Goal: Contribute content: Add original content to the website for others to see

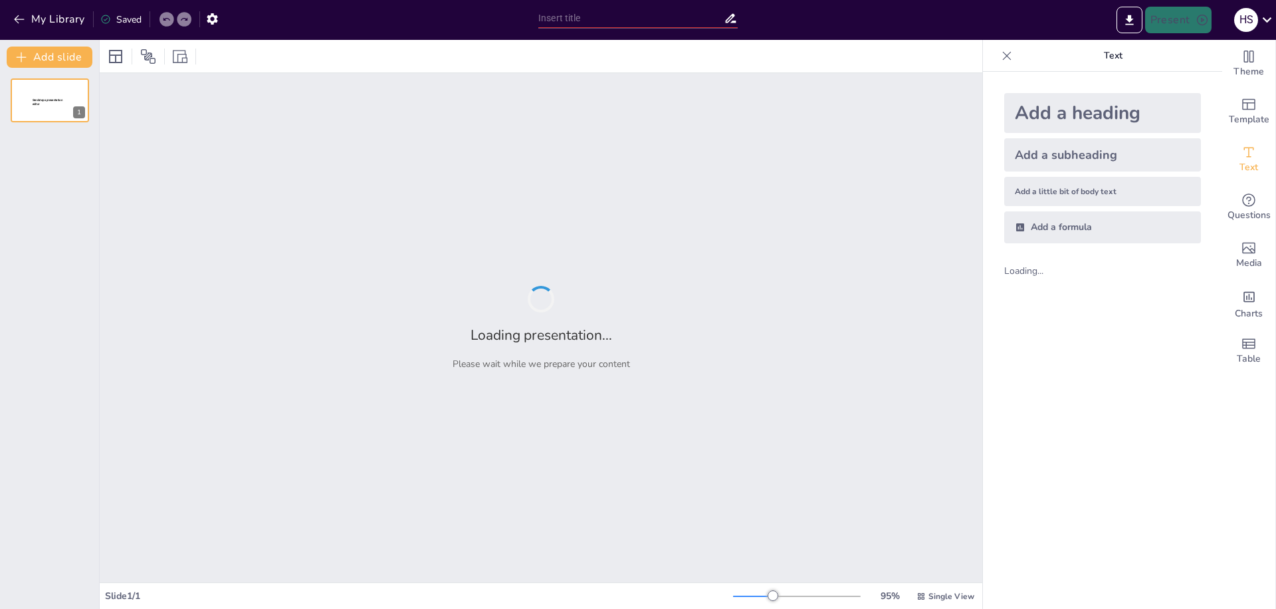
type input "Understanding Large Language Models: A Quiz"
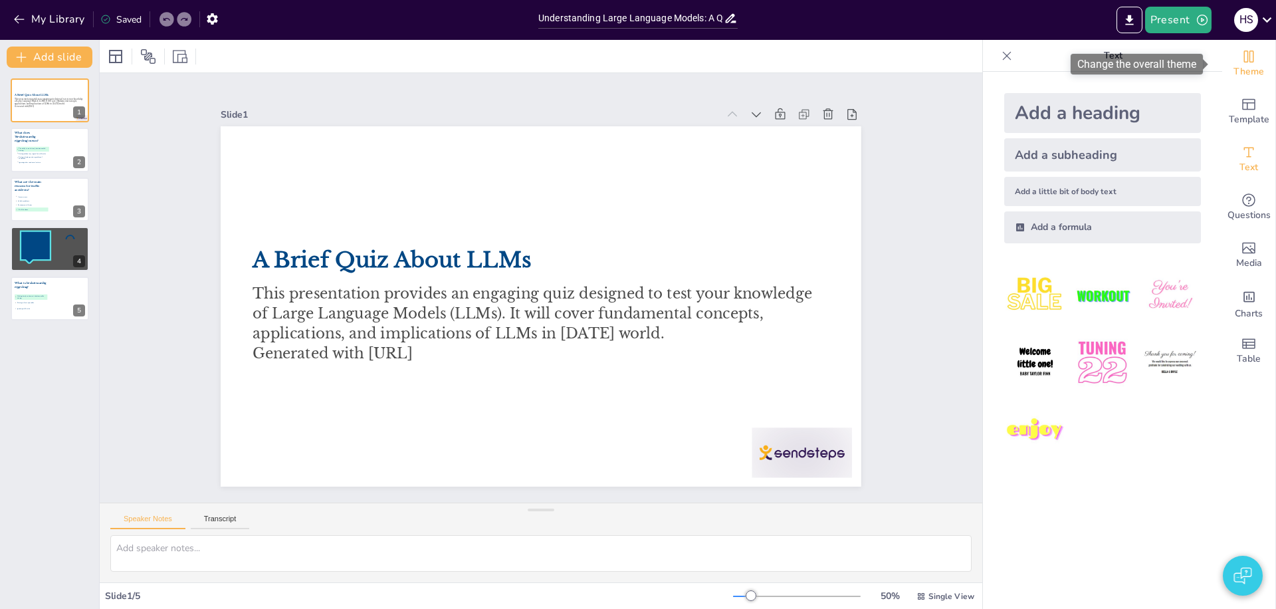
click at [1245, 58] on icon "Change the overall theme" at bounding box center [1249, 57] width 16 height 16
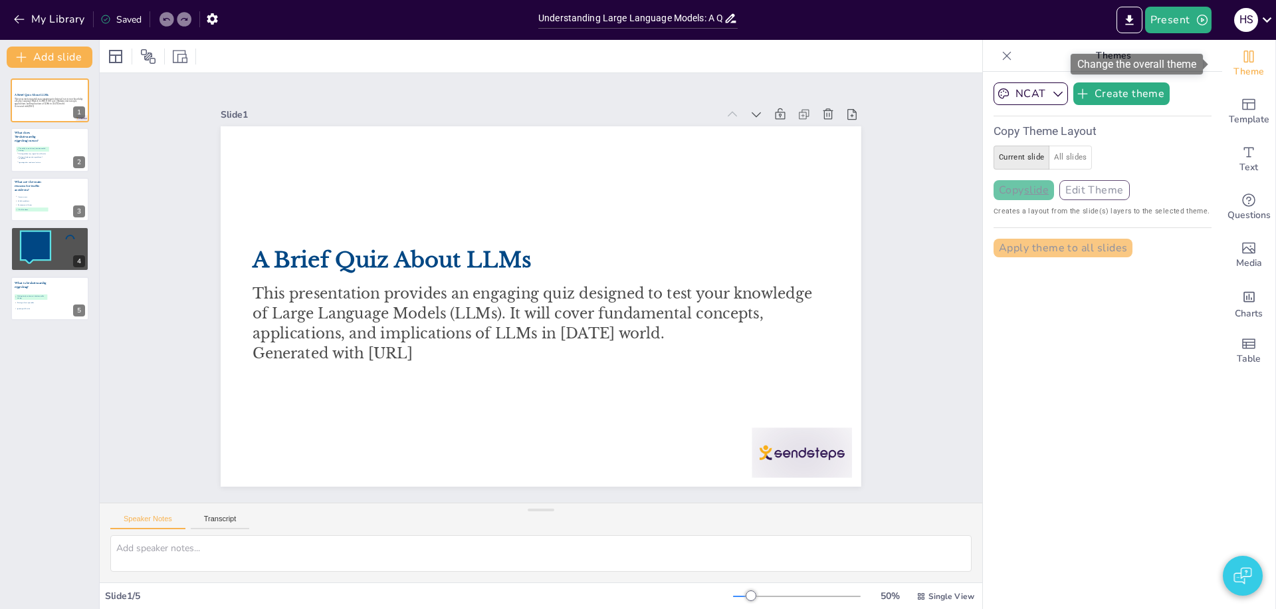
click at [1245, 60] on icon "Change the overall theme" at bounding box center [1249, 57] width 16 height 16
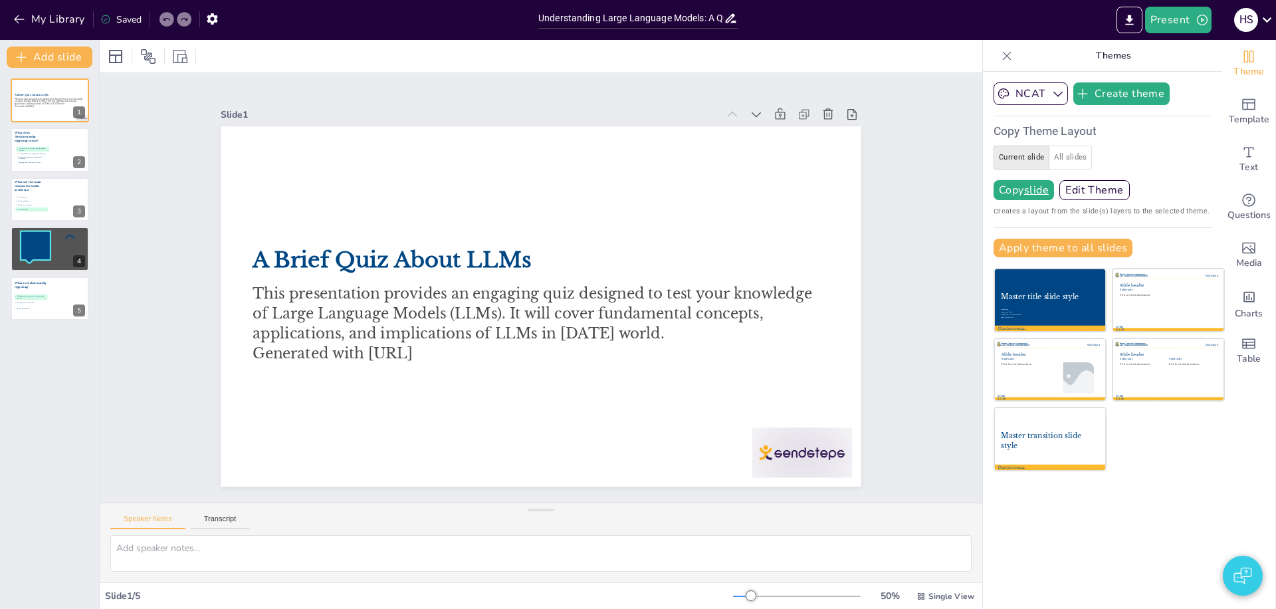
click at [1000, 53] on icon at bounding box center [1006, 55] width 13 height 13
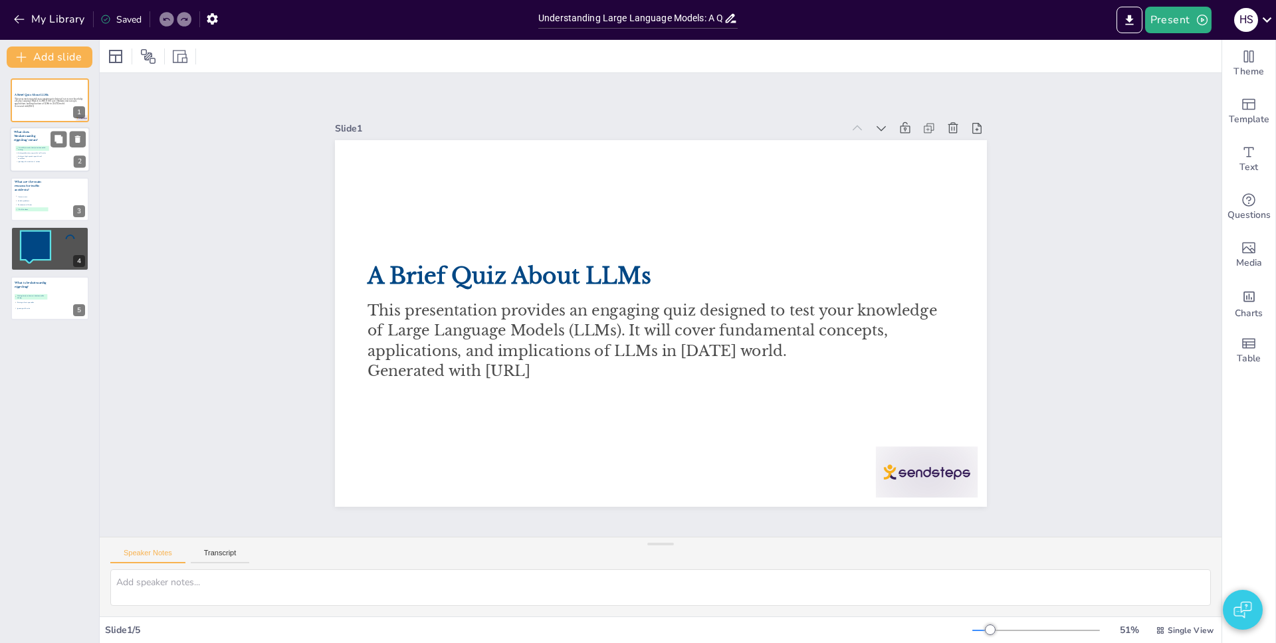
click at [62, 159] on div at bounding box center [50, 150] width 80 height 45
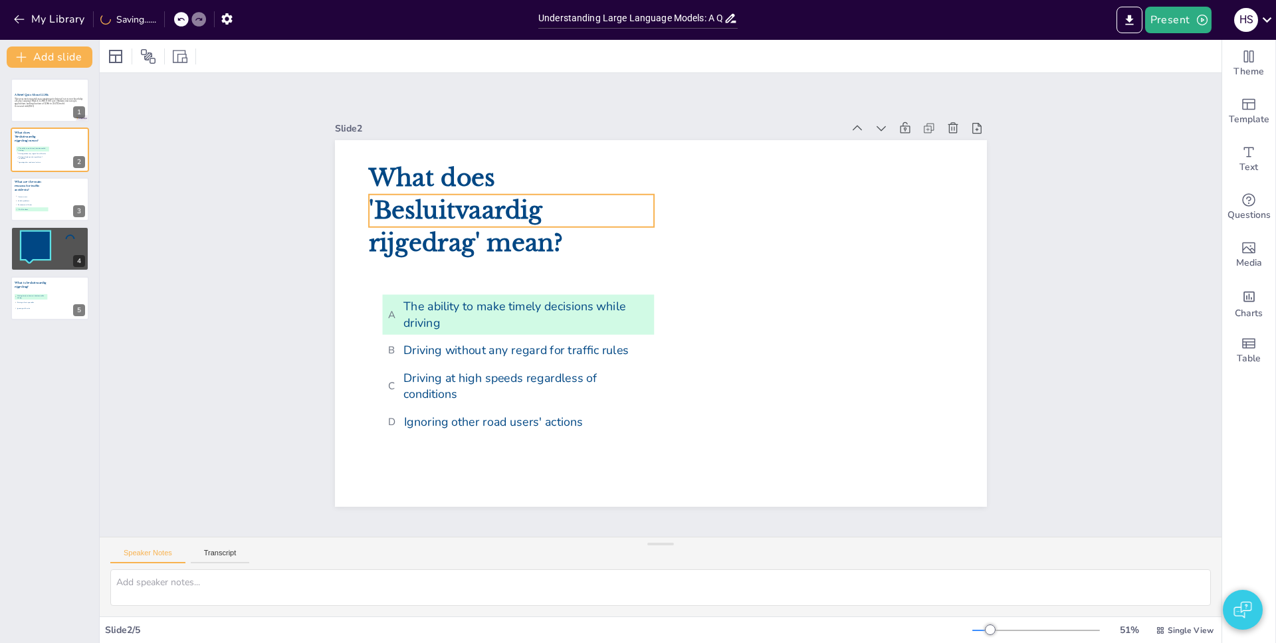
click at [462, 210] on span "What does 'Besluitvaardig rijgedrag' mean?" at bounding box center [507, 140] width 189 height 164
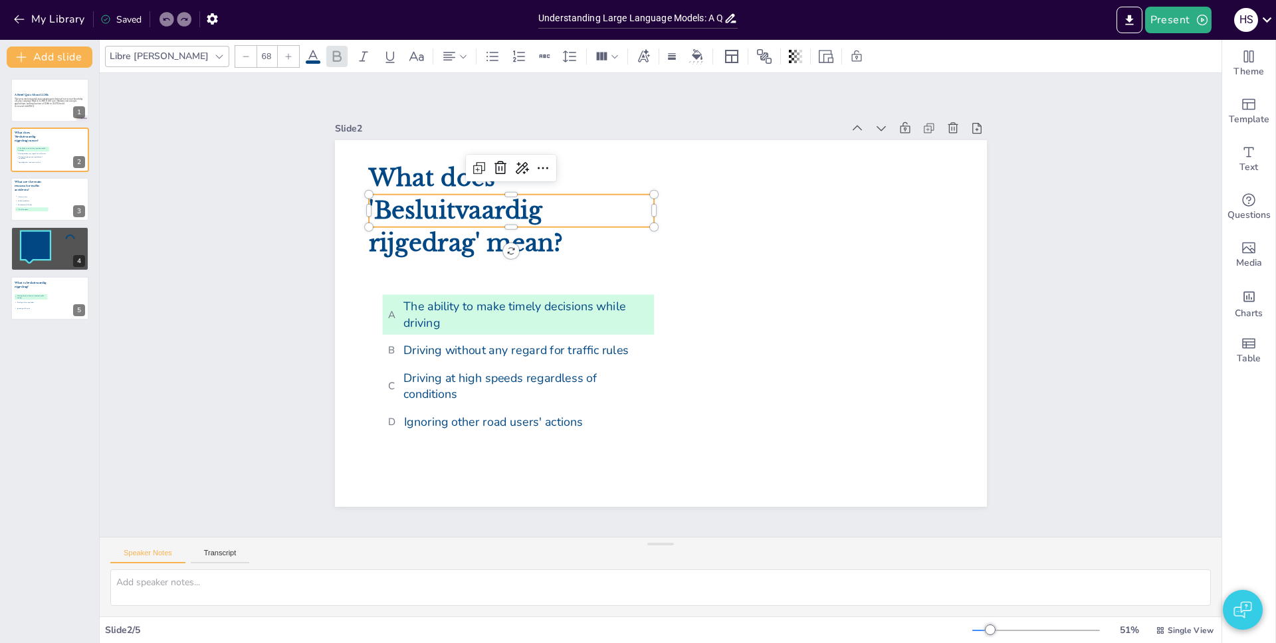
type input "--"
click at [512, 366] on span "C Driving at high speeds regardless of conditions" at bounding box center [496, 320] width 251 height 135
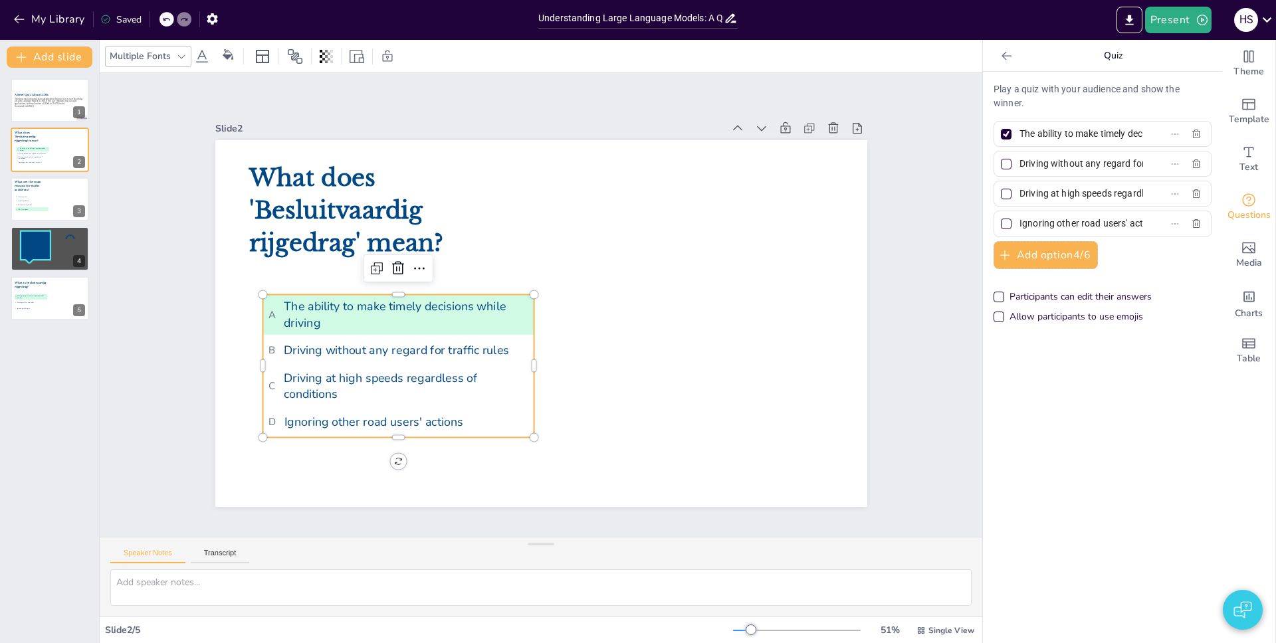
click at [1000, 54] on icon at bounding box center [1006, 55] width 13 height 13
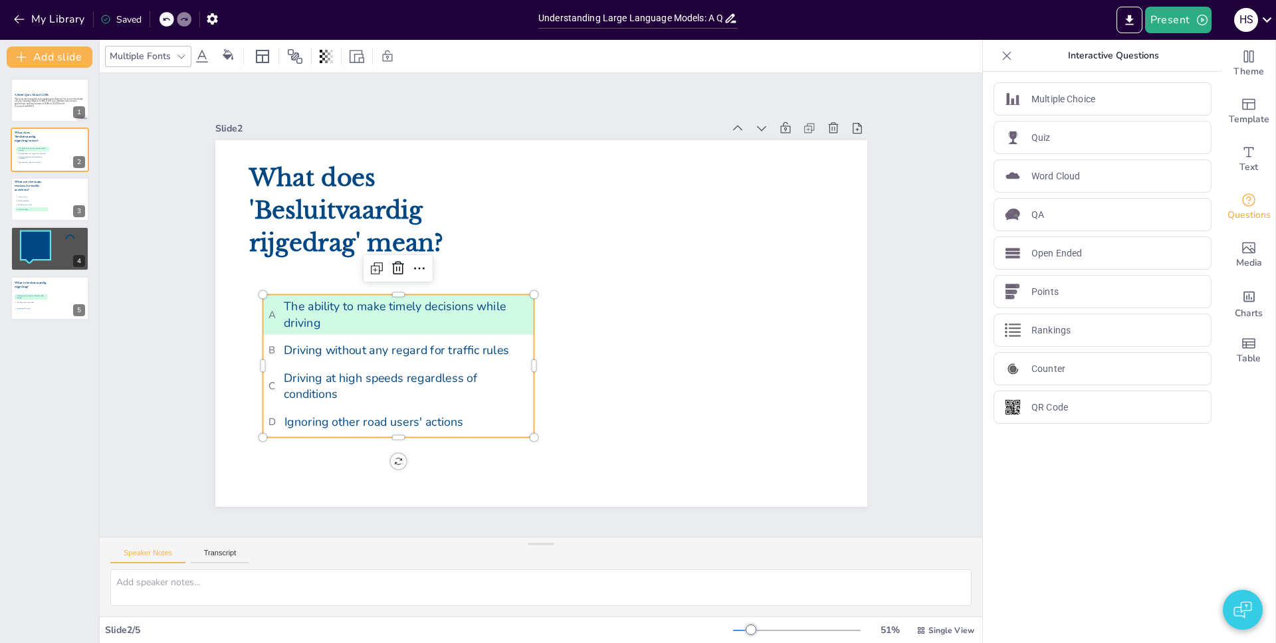
click at [1000, 60] on icon at bounding box center [1006, 55] width 13 height 13
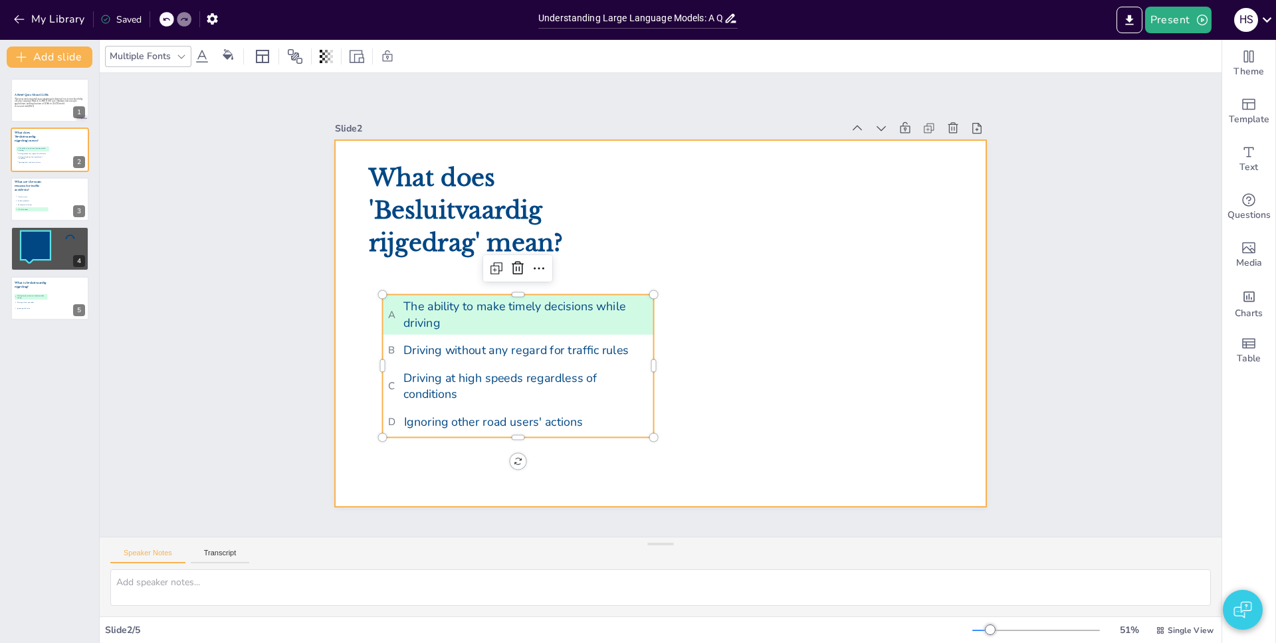
click at [702, 413] on div at bounding box center [649, 320] width 743 height 680
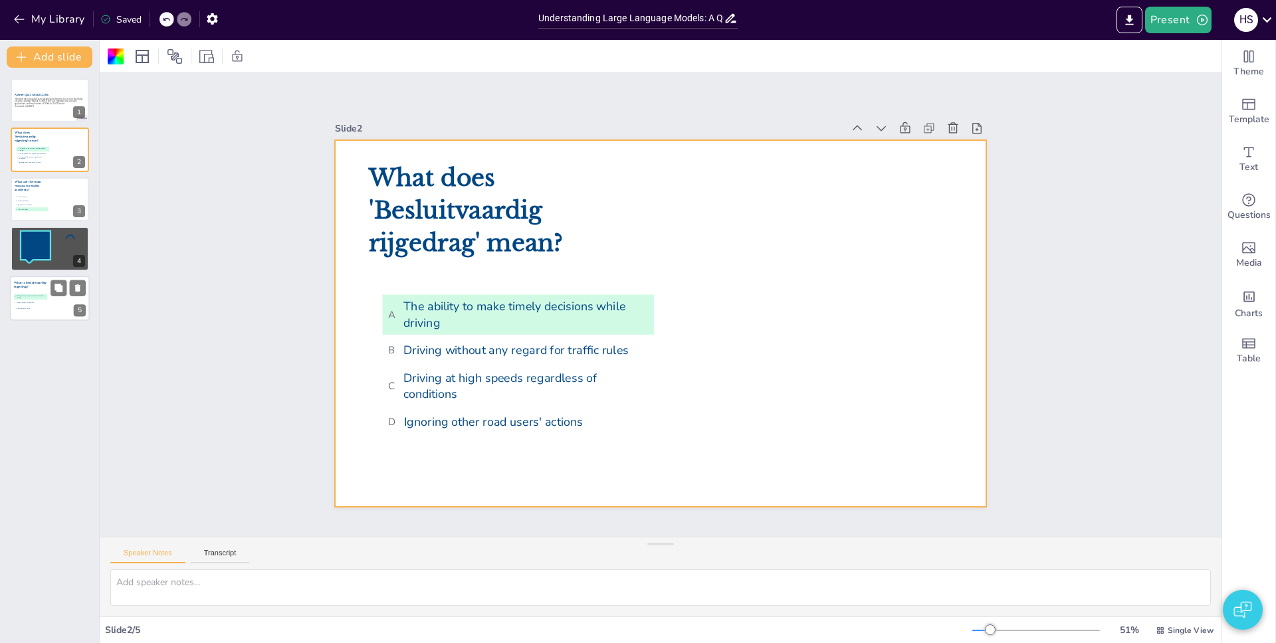
click at [41, 306] on li "C Ignoring traffic rules" at bounding box center [30, 308] width 33 height 5
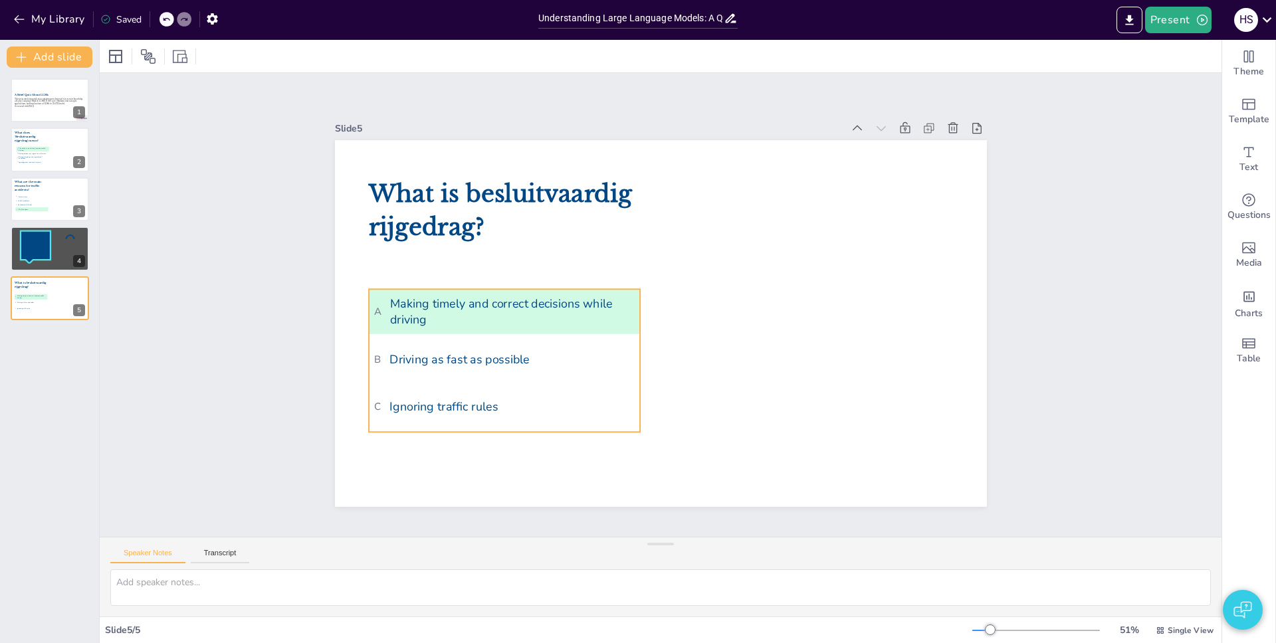
click at [521, 175] on div "What is besluitvaardig rijgedrag? A Making timely and correct decisions while d…" at bounding box center [678, 141] width 649 height 68
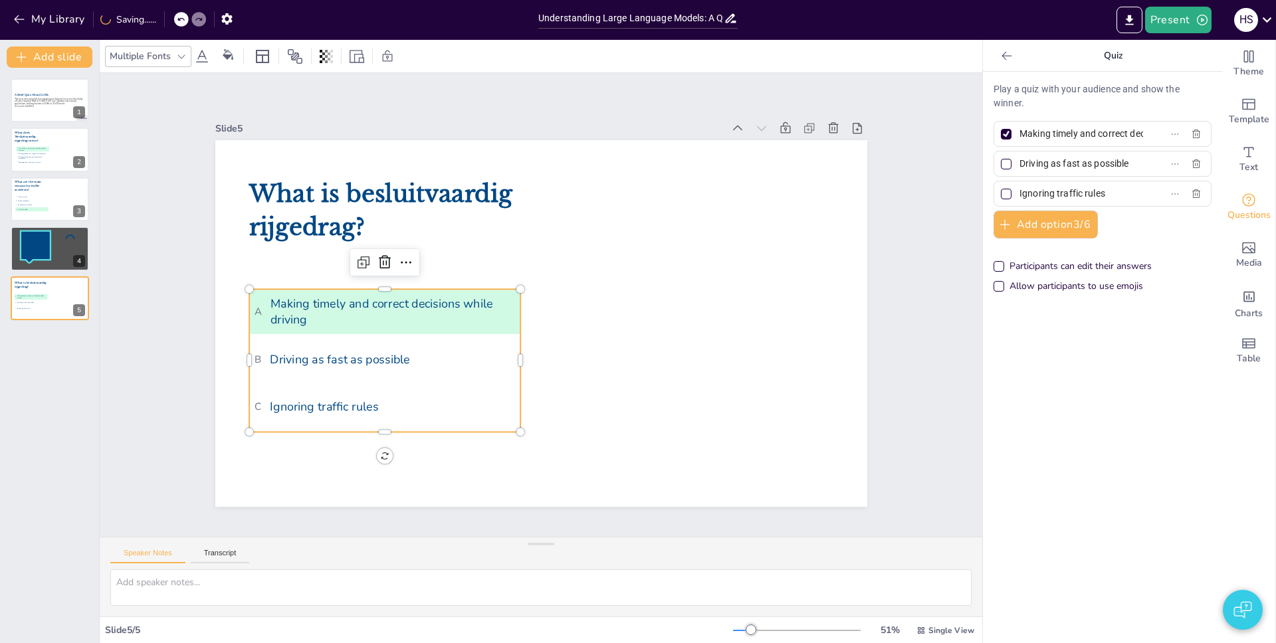
click at [1000, 56] on icon at bounding box center [1006, 55] width 13 height 13
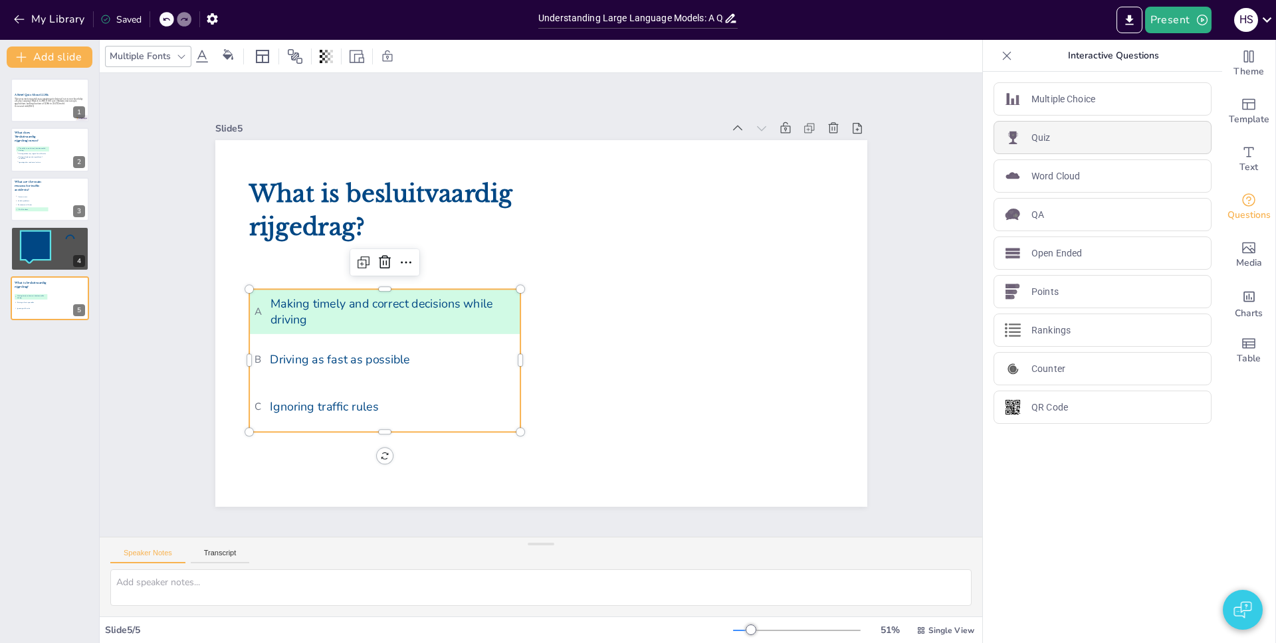
click at [1026, 128] on div "Quiz" at bounding box center [1102, 137] width 218 height 33
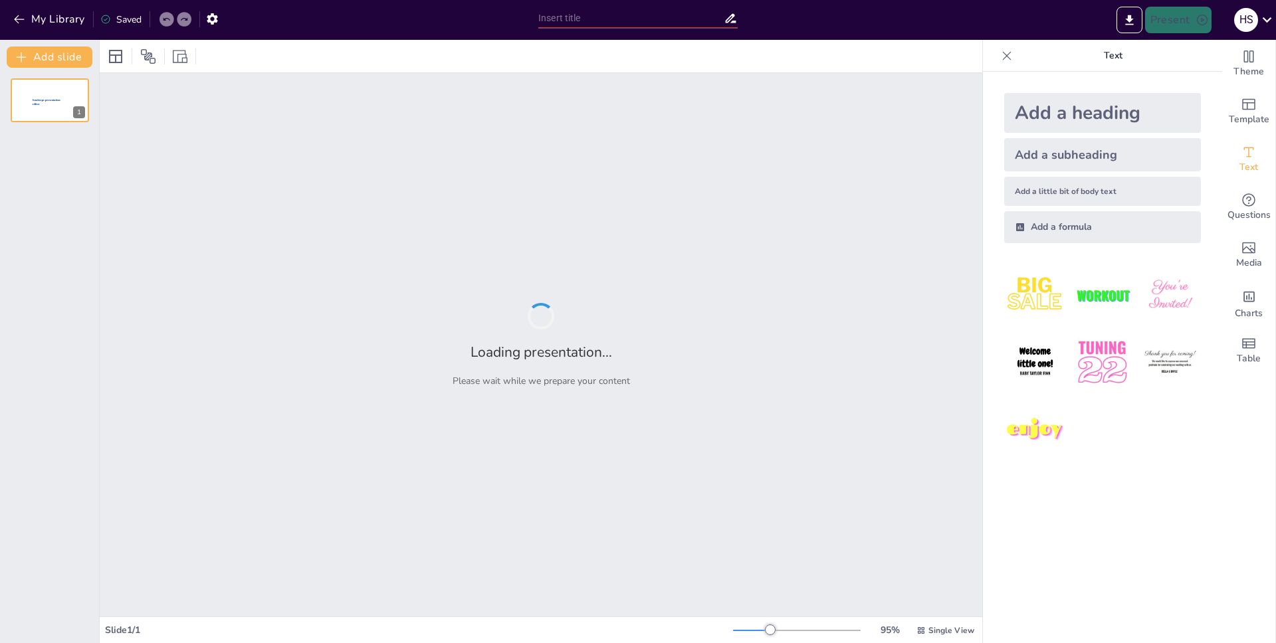
type input "Understanding Large Language Models: A Quiz"
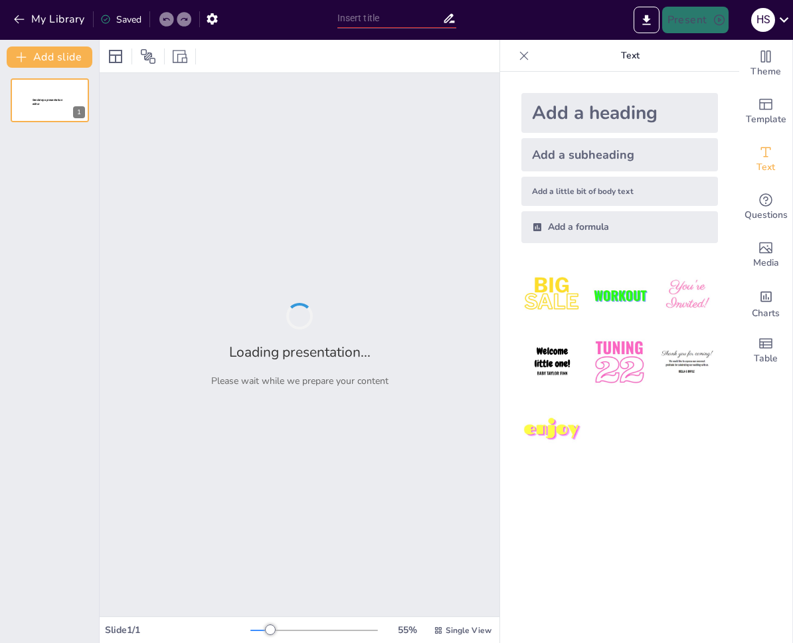
type input "Understanding Large Language Models: A Quiz"
click at [166, 146] on div "Loading presentation... Please wait while we prepare your content" at bounding box center [300, 345] width 400 height 544
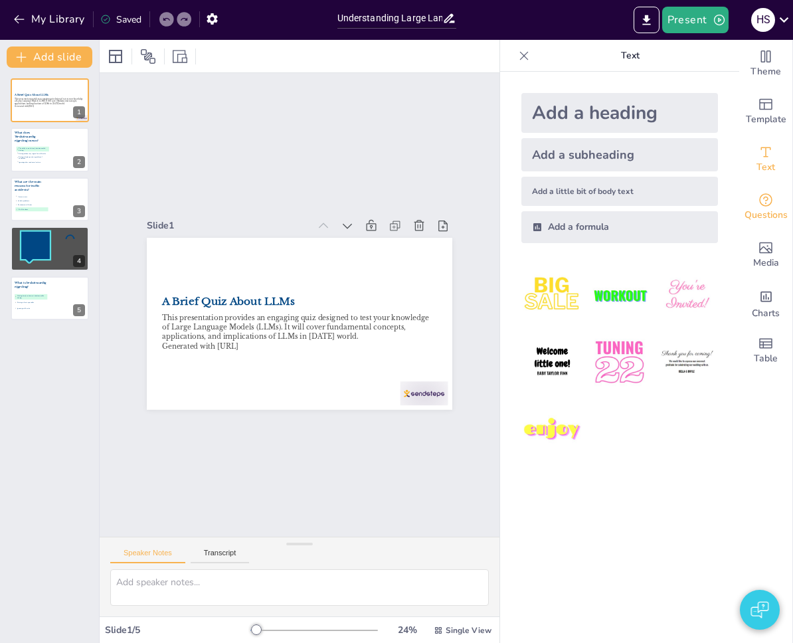
click at [742, 198] on div "Questions" at bounding box center [766, 207] width 53 height 48
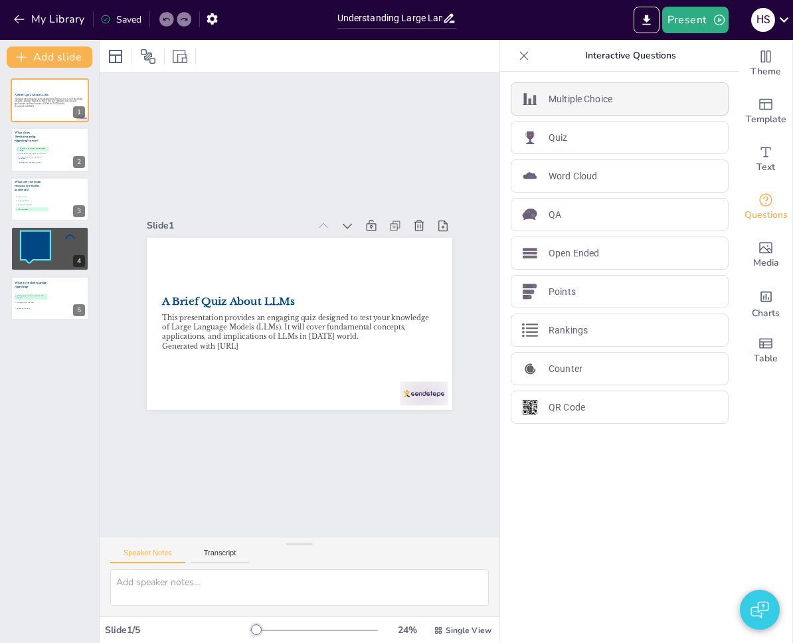
click at [617, 97] on div "Multiple Choice" at bounding box center [620, 98] width 218 height 33
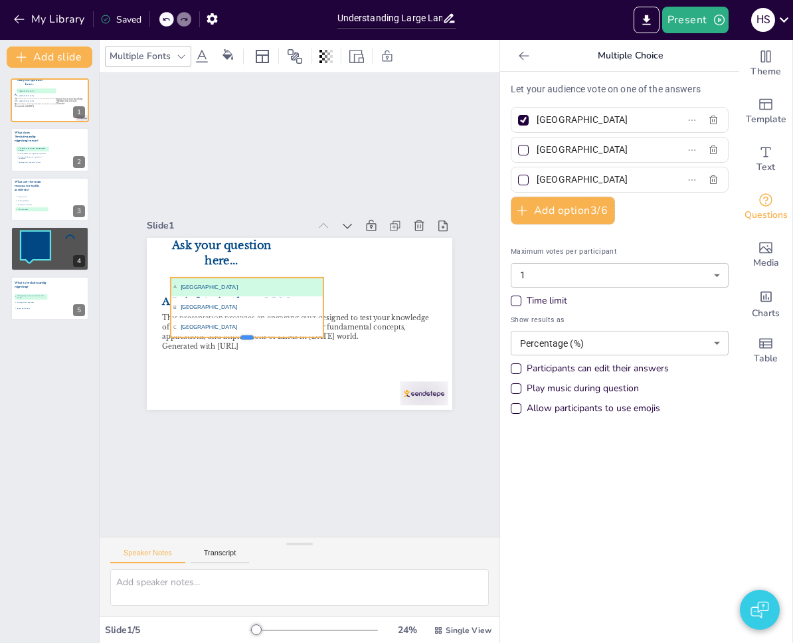
drag, startPoint x: 241, startPoint y: 324, endPoint x: 241, endPoint y: 332, distance: 8.7
click at [241, 332] on div at bounding box center [238, 285] width 98 height 130
click at [322, 238] on icon at bounding box center [332, 228] width 20 height 20
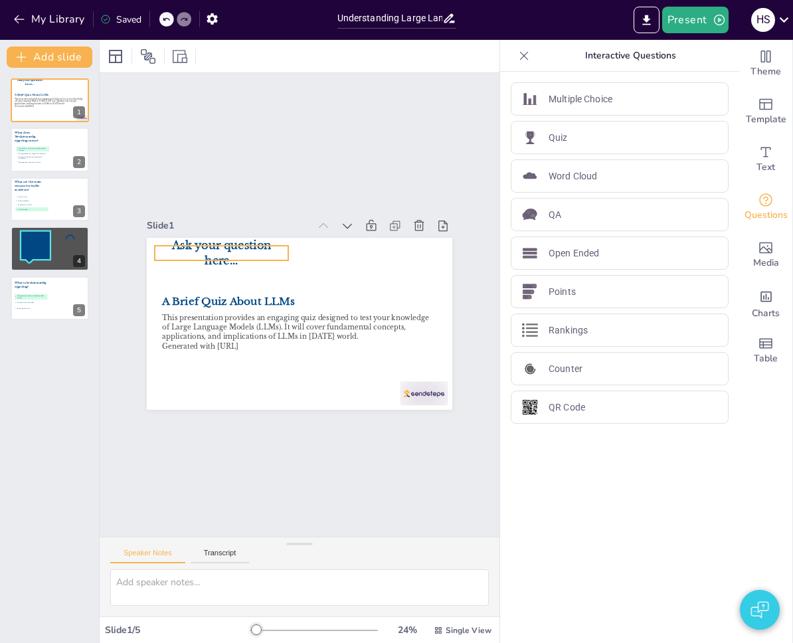
click at [223, 249] on span "Ask your question here..." at bounding box center [235, 235] width 100 height 42
click at [222, 203] on icon at bounding box center [232, 193] width 20 height 20
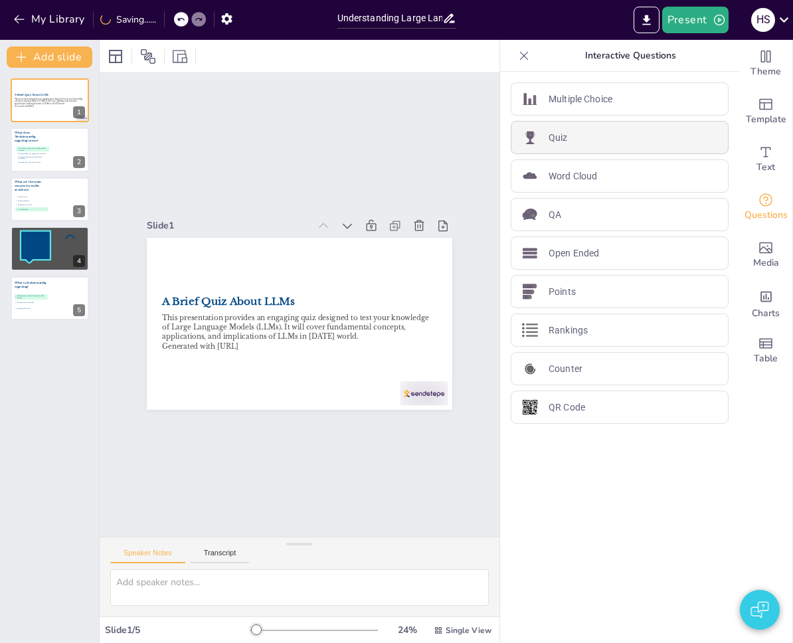
click at [595, 134] on div "Quiz" at bounding box center [620, 137] width 218 height 33
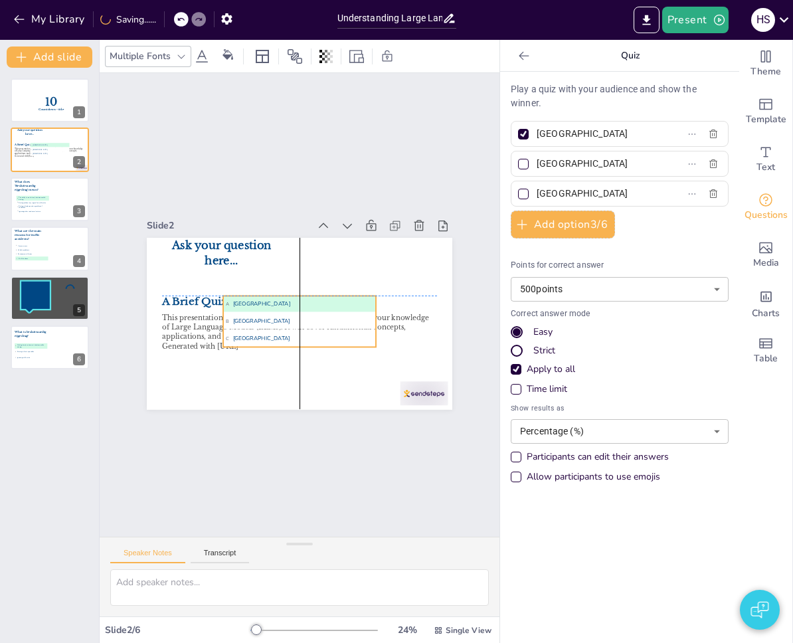
drag, startPoint x: 284, startPoint y: 312, endPoint x: 254, endPoint y: 312, distance: 29.2
click at [254, 313] on li "B [GEOGRAPHIC_DATA]" at bounding box center [299, 321] width 153 height 16
click at [281, 264] on icon at bounding box center [289, 269] width 16 height 16
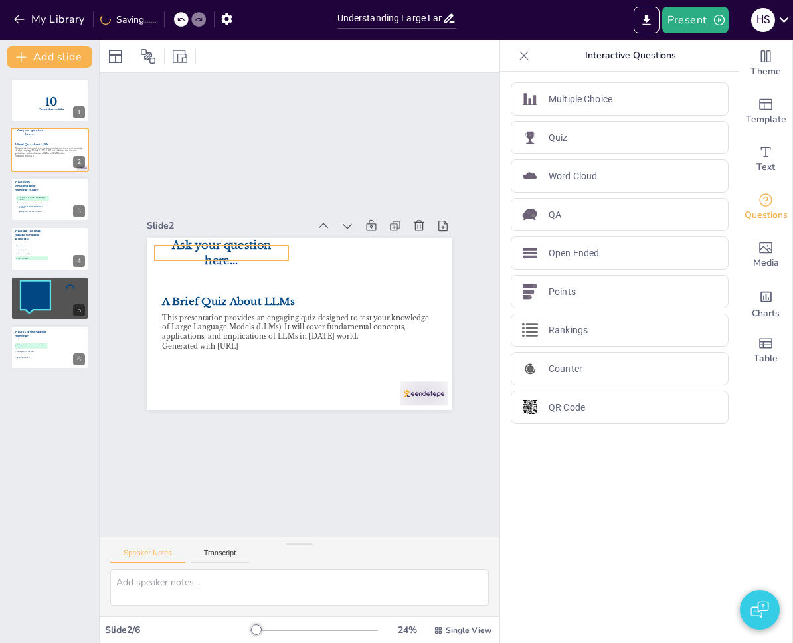
click at [232, 253] on p "Ask your question here..." at bounding box center [222, 253] width 134 height 31
click at [246, 192] on icon at bounding box center [257, 181] width 22 height 22
click at [53, 63] on button "Add slide" at bounding box center [50, 57] width 86 height 21
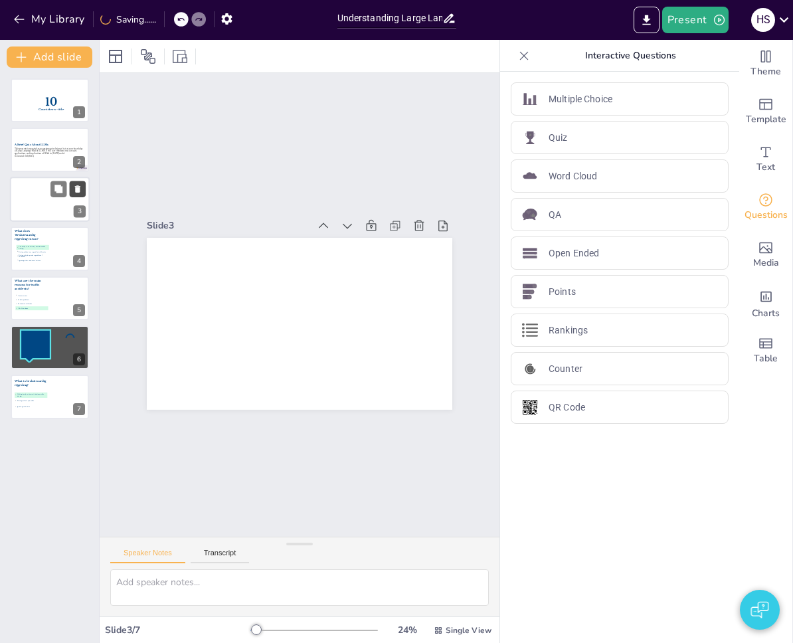
click at [83, 190] on button at bounding box center [78, 189] width 16 height 16
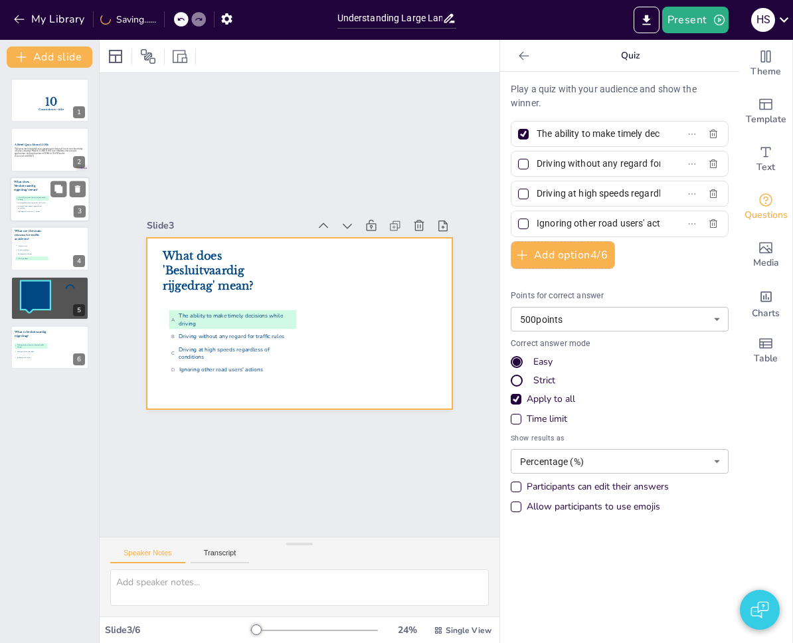
click at [29, 211] on span "D Ignoring other road users' actions" at bounding box center [33, 212] width 32 height 2
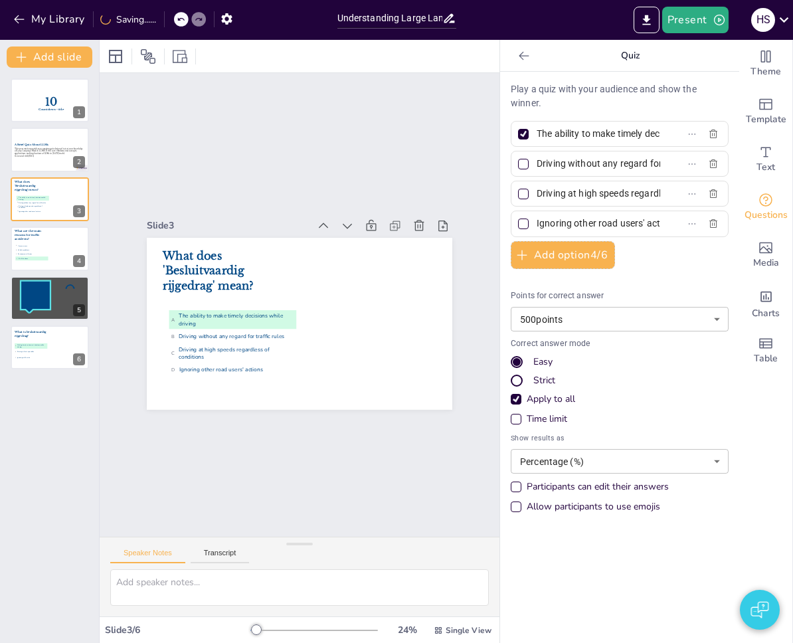
click at [518, 52] on icon at bounding box center [524, 55] width 13 height 13
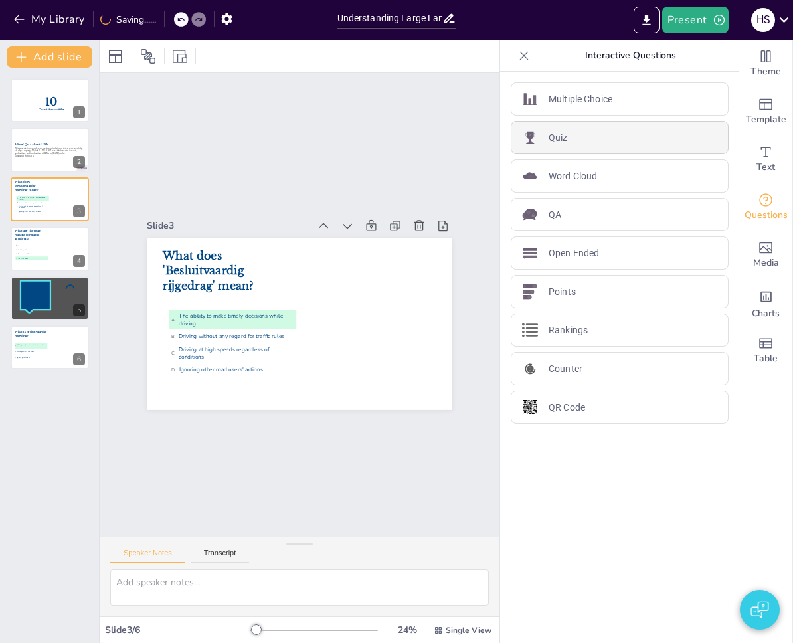
click at [577, 142] on div "Quiz" at bounding box center [620, 137] width 218 height 33
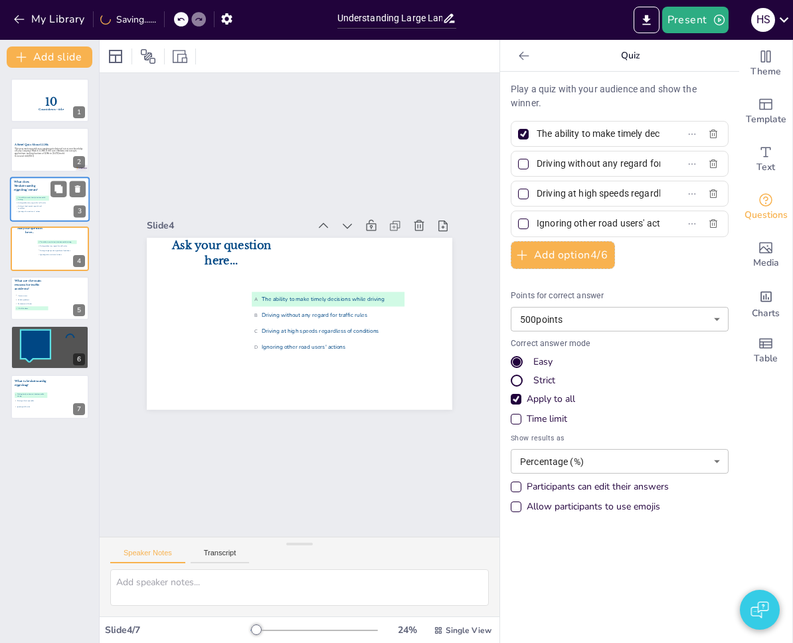
click at [21, 196] on li "A The ability to make timely decisions while driving" at bounding box center [32, 198] width 33 height 5
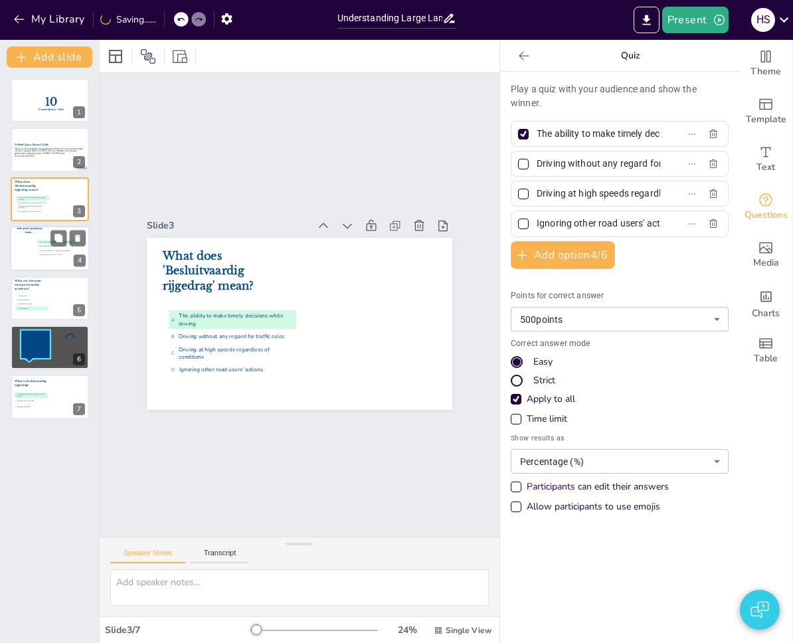
click at [27, 251] on div at bounding box center [50, 248] width 80 height 45
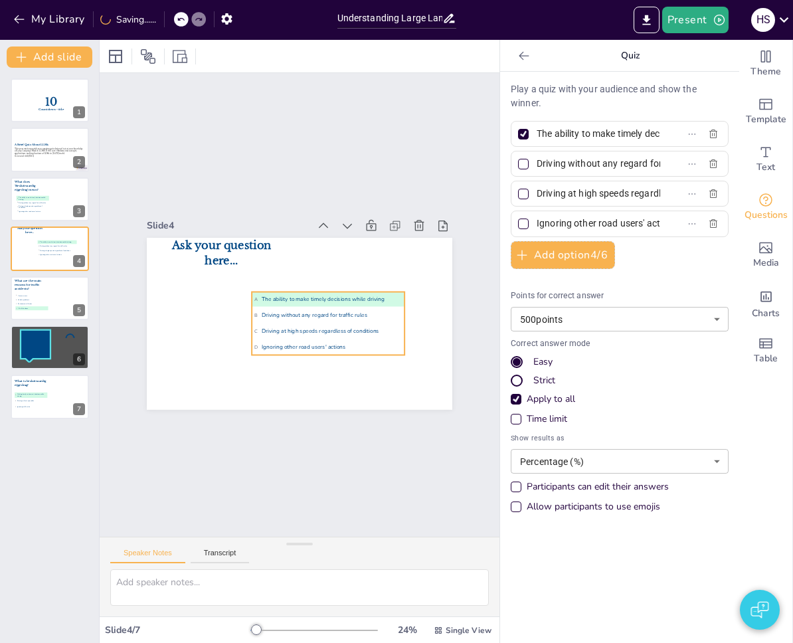
click at [315, 321] on li "C Driving at high speeds regardless of conditions" at bounding box center [312, 341] width 140 height 89
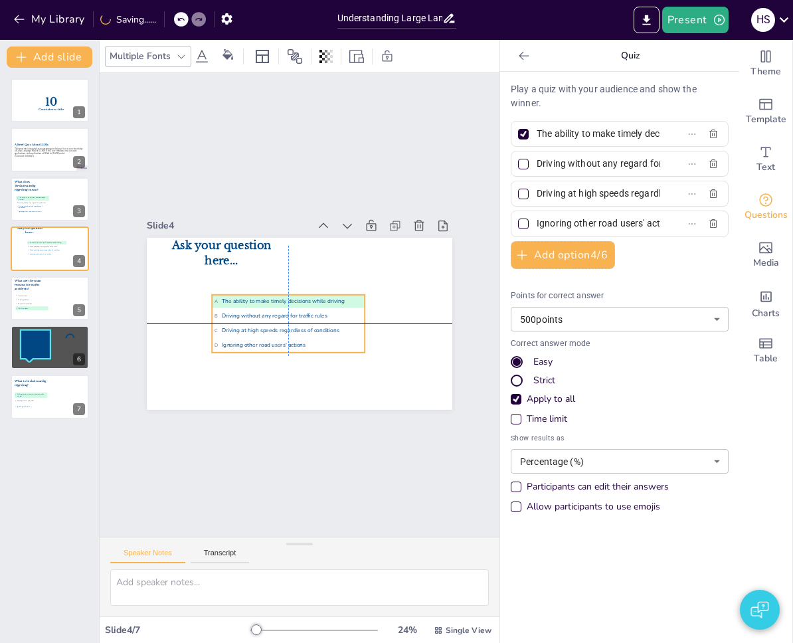
drag, startPoint x: 301, startPoint y: 322, endPoint x: 262, endPoint y: 328, distance: 39.1
click at [262, 328] on span "C Driving at high speeds regardless of conditions" at bounding box center [281, 325] width 143 height 52
click at [45, 201] on span "B Driving without any regard for traffic rules" at bounding box center [33, 202] width 32 height 2
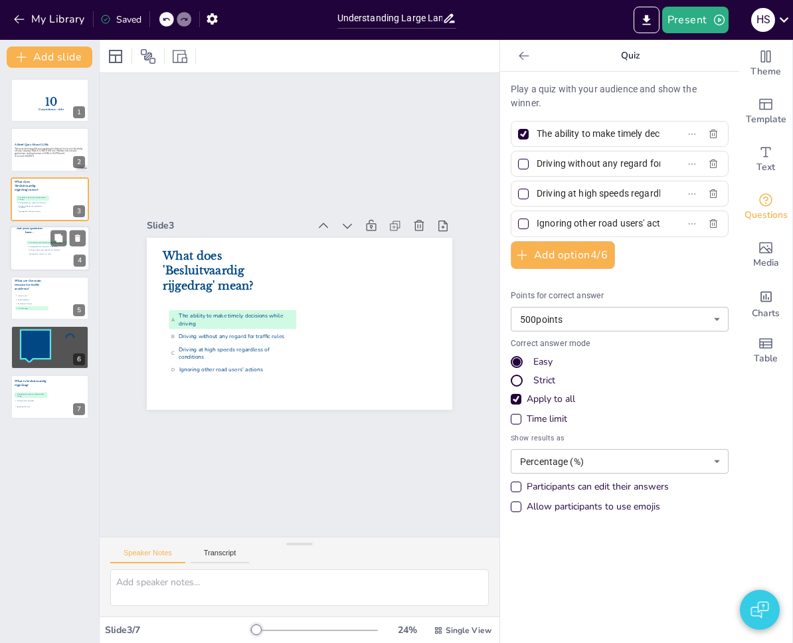
click at [39, 242] on span "A The ability to make timely decisions while driving" at bounding box center [47, 243] width 39 height 2
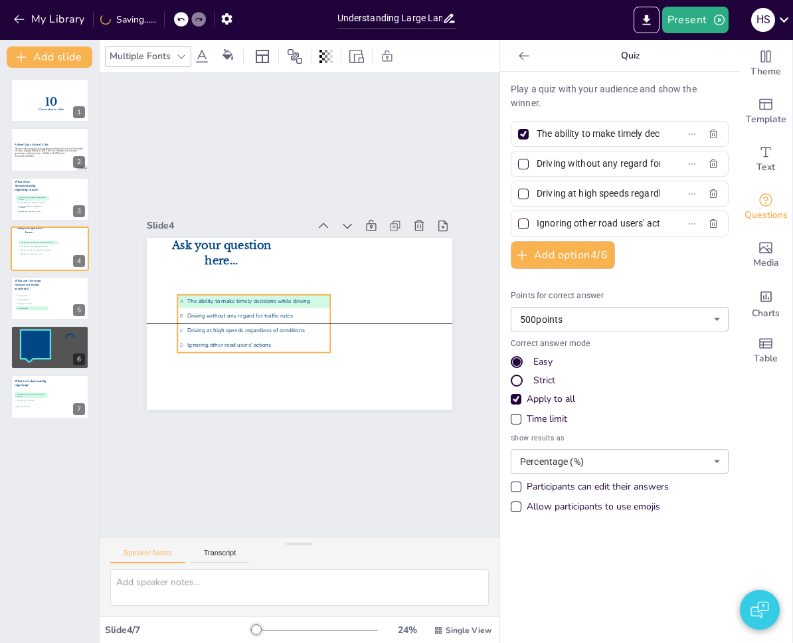
drag, startPoint x: 221, startPoint y: 304, endPoint x: 205, endPoint y: 310, distance: 16.8
click at [268, 308] on span "B Driving without any regard for traffic rules" at bounding box center [339, 280] width 143 height 53
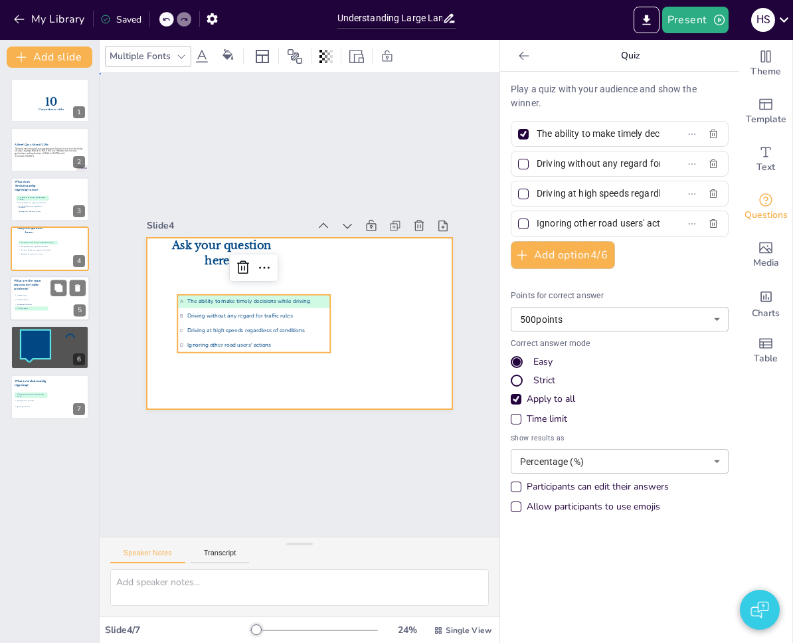
drag, startPoint x: 197, startPoint y: 384, endPoint x: 77, endPoint y: 278, distance: 159.6
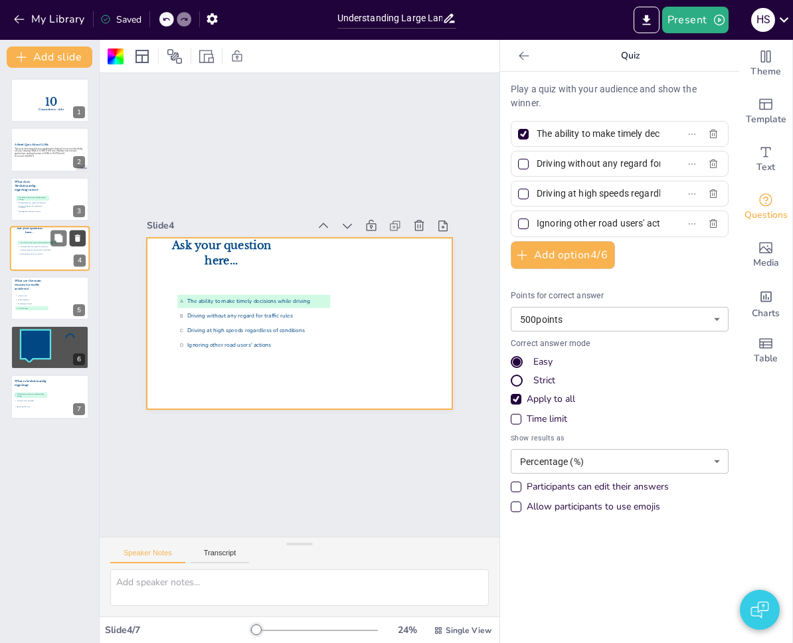
click at [79, 238] on icon at bounding box center [77, 238] width 5 height 7
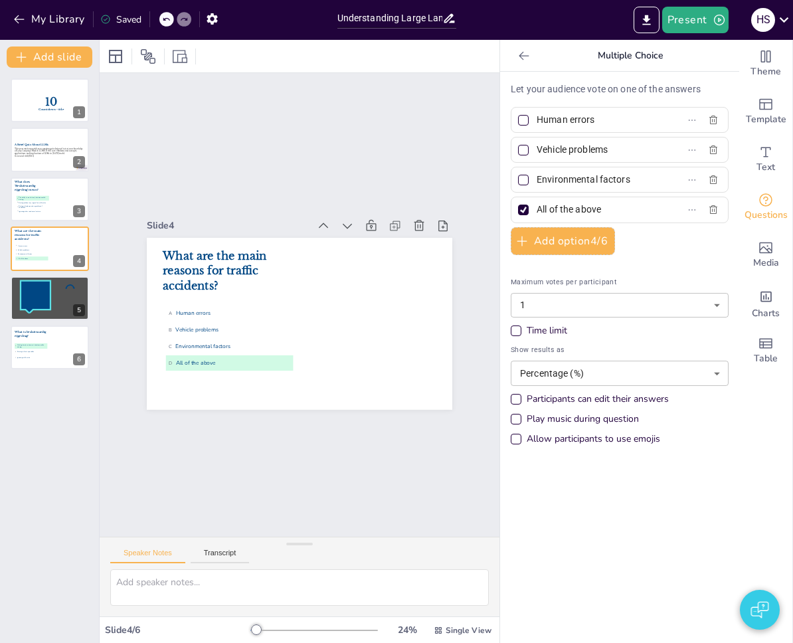
click at [283, 138] on div "Slide 1 10 Countdown - title Slide 2 A Brief Quiz About LLMs This presentation …" at bounding box center [300, 305] width 400 height 464
click at [569, 555] on div "Let your audience vote on one of the answers Human errors Vehicle problems Envi…" at bounding box center [619, 357] width 239 height 571
click at [277, 494] on div "Slide 1 10 Countdown - title Slide 2 A Brief Quiz About LLMs This presentation …" at bounding box center [300, 305] width 578 height 602
